Goal: Find specific page/section: Find specific page/section

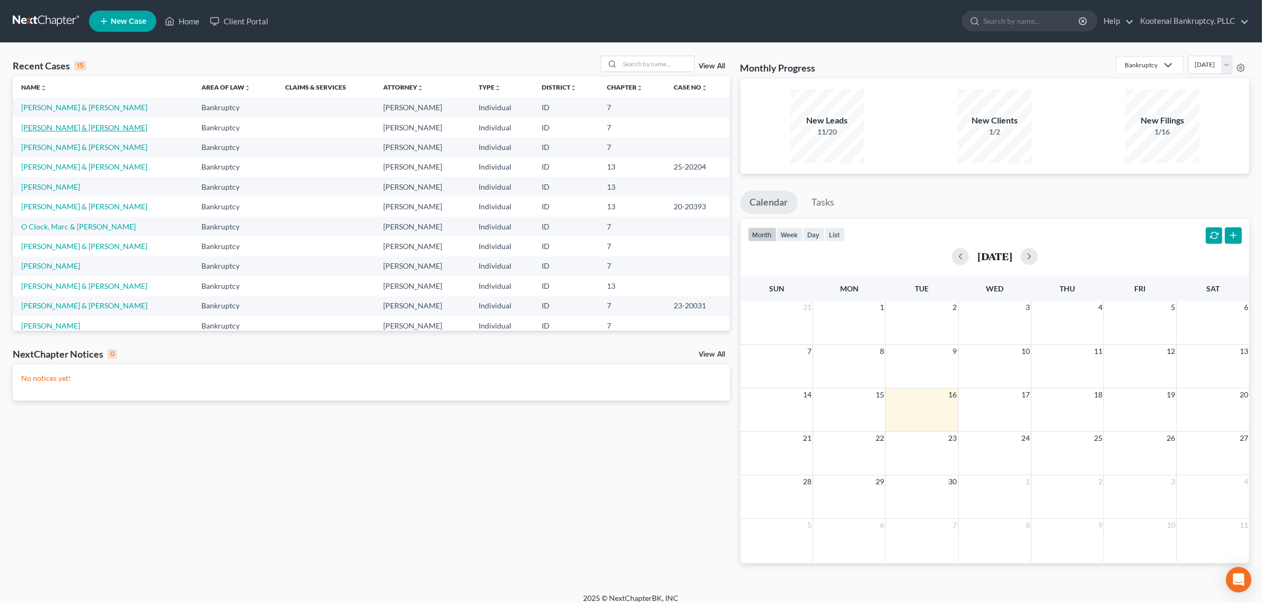
click at [83, 130] on link "[PERSON_NAME] & [PERSON_NAME]" at bounding box center [84, 127] width 126 height 9
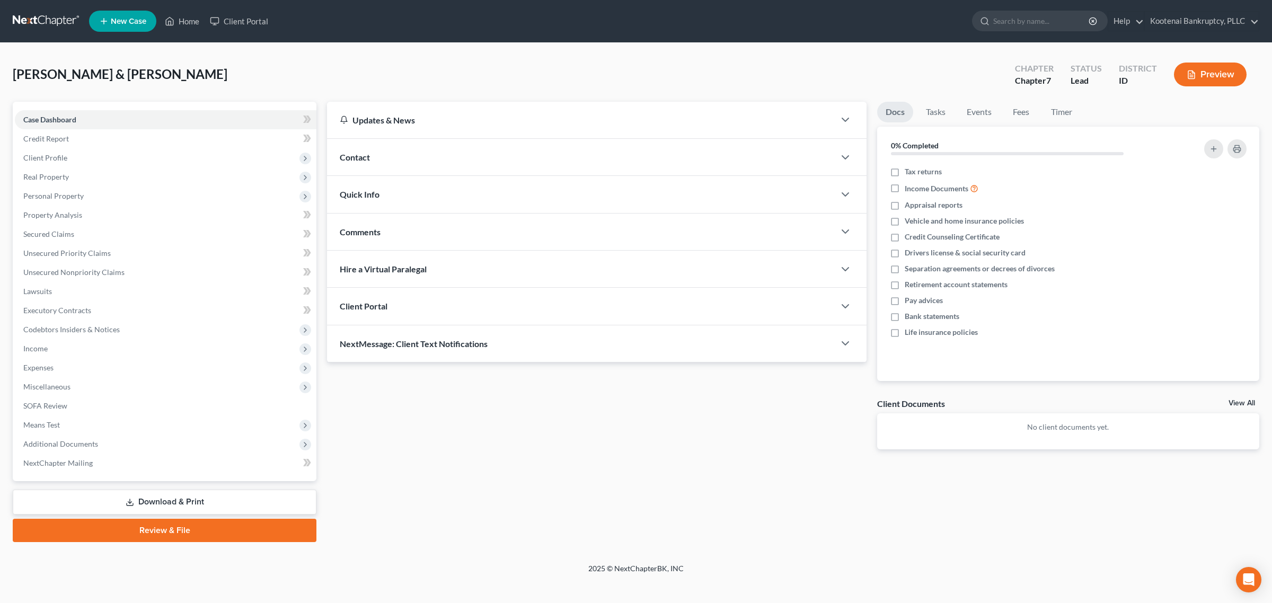
click at [853, 305] on div at bounding box center [851, 306] width 32 height 21
click at [845, 303] on icon "button" at bounding box center [845, 306] width 13 height 13
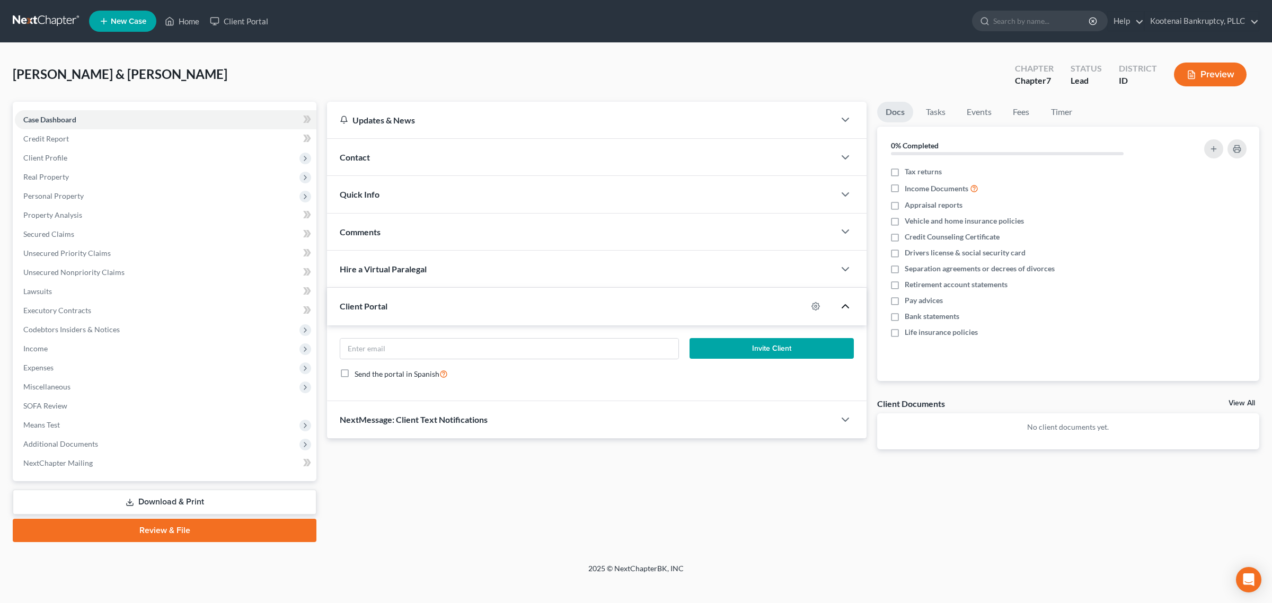
click at [845, 303] on icon "button" at bounding box center [845, 306] width 13 height 13
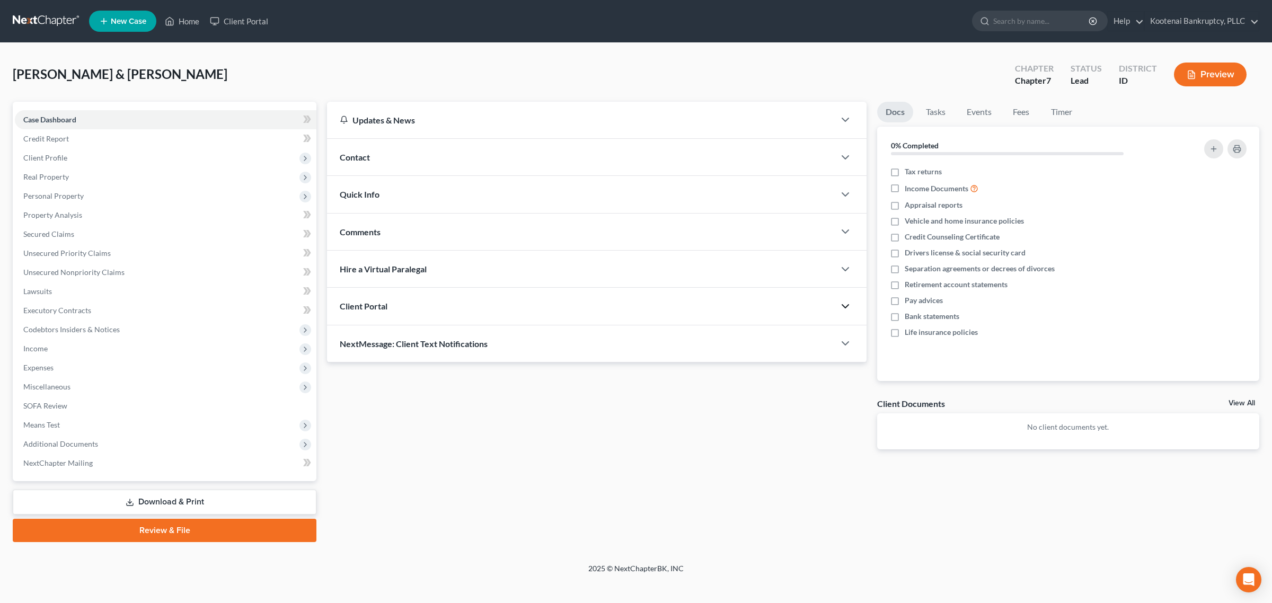
click at [1257, 402] on div "View All" at bounding box center [1244, 405] width 31 height 10
click at [1251, 402] on link "View All" at bounding box center [1242, 403] width 27 height 7
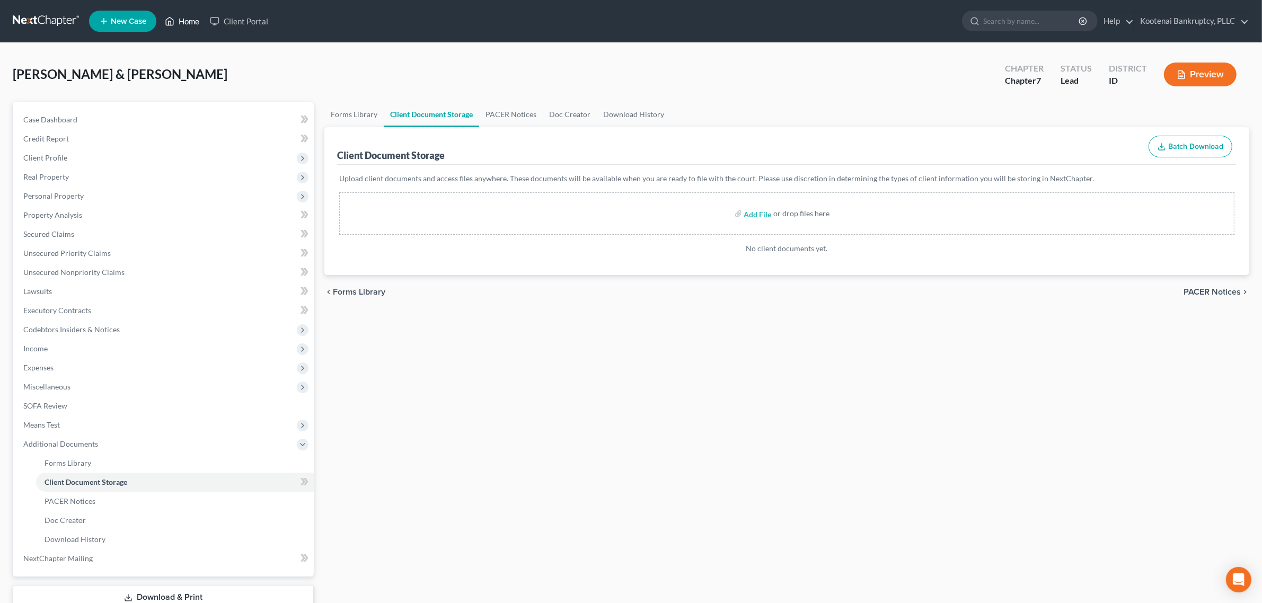
click at [188, 30] on link "Home" at bounding box center [182, 21] width 45 height 19
click at [188, 23] on link "Home" at bounding box center [182, 21] width 45 height 19
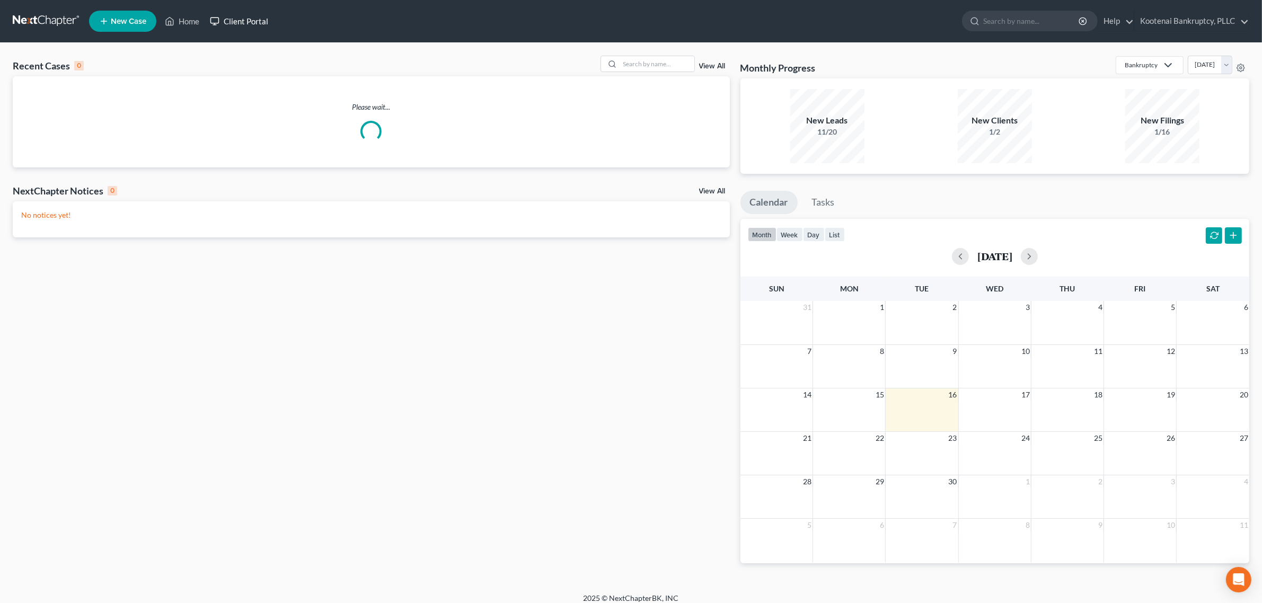
click at [248, 20] on link "Client Portal" at bounding box center [239, 21] width 69 height 19
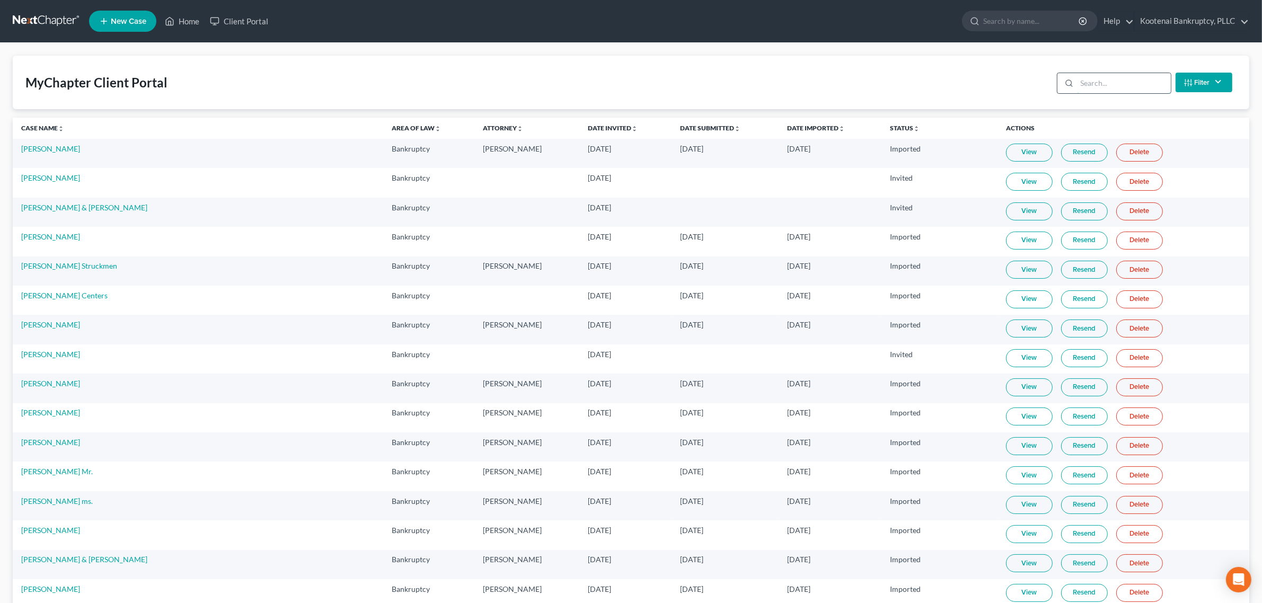
click at [1091, 78] on input "search" at bounding box center [1124, 83] width 94 height 20
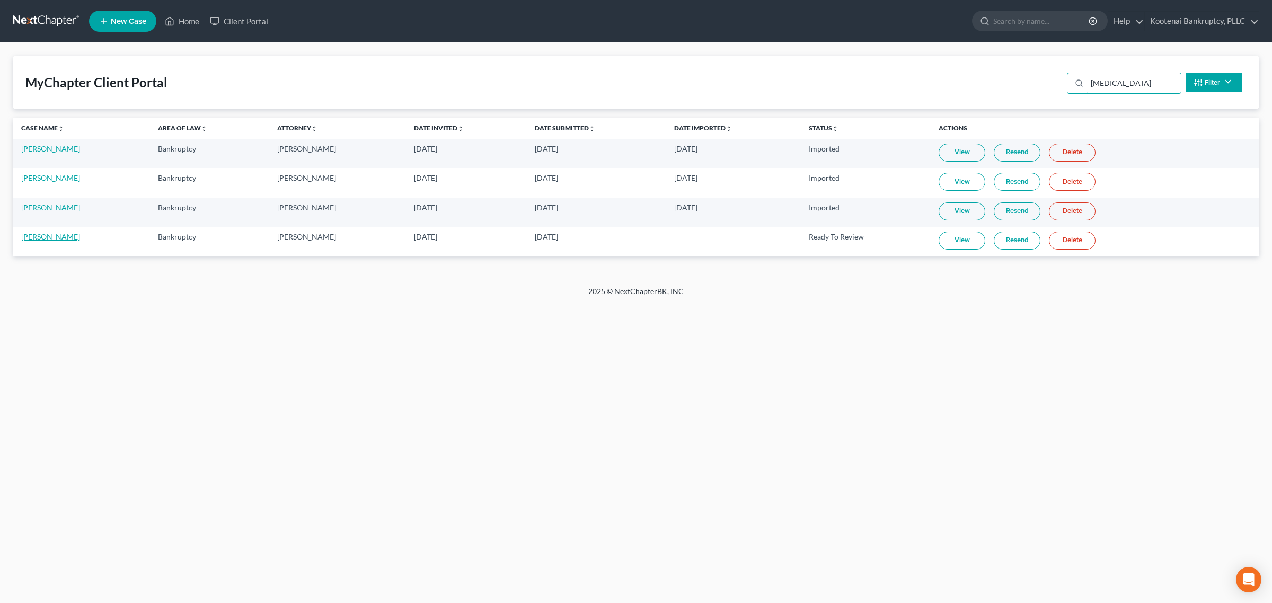
type input "[MEDICAL_DATA]"
click at [51, 236] on link "[PERSON_NAME]" at bounding box center [50, 236] width 59 height 9
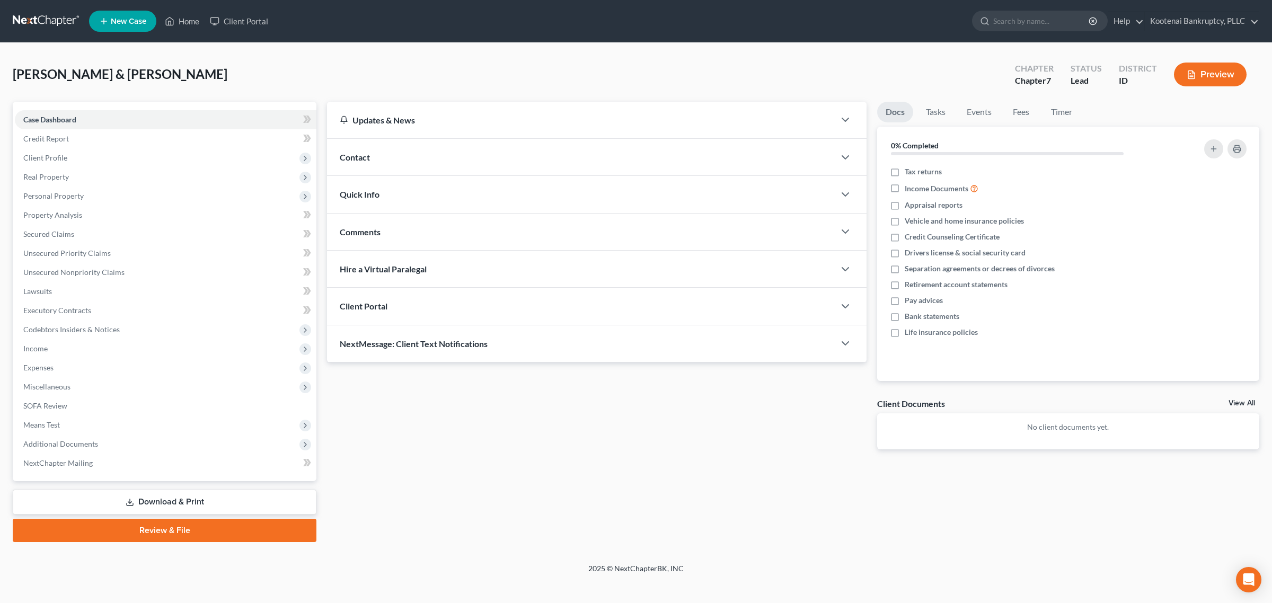
click at [773, 304] on div "Client Portal" at bounding box center [581, 306] width 508 height 37
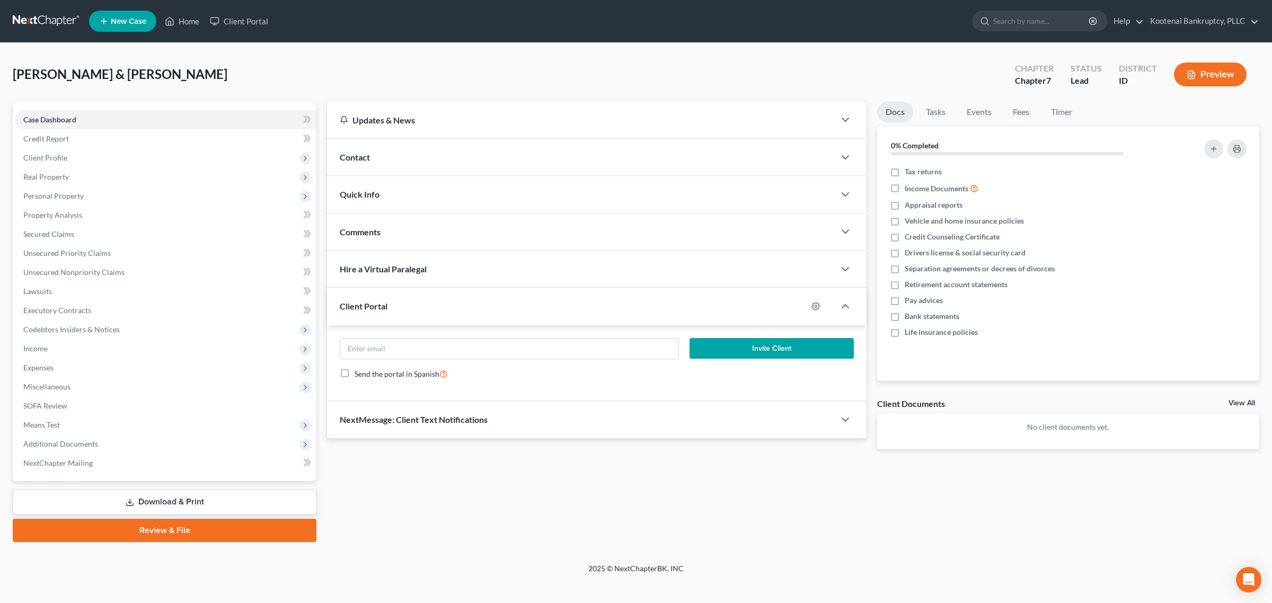
click at [787, 303] on div "Client Portal" at bounding box center [567, 306] width 480 height 37
